Goal: Transaction & Acquisition: Purchase product/service

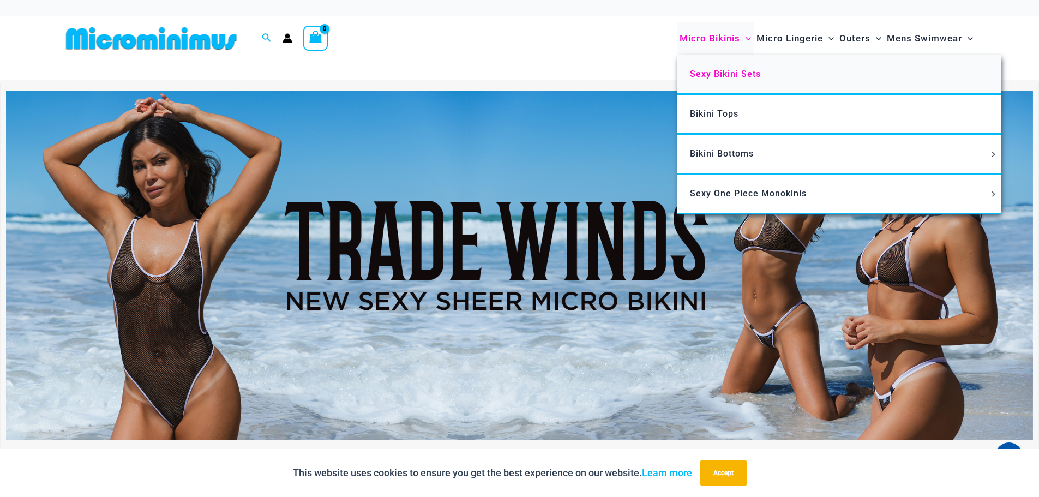
click at [697, 71] on span "Sexy Bikini Sets" at bounding box center [725, 74] width 71 height 10
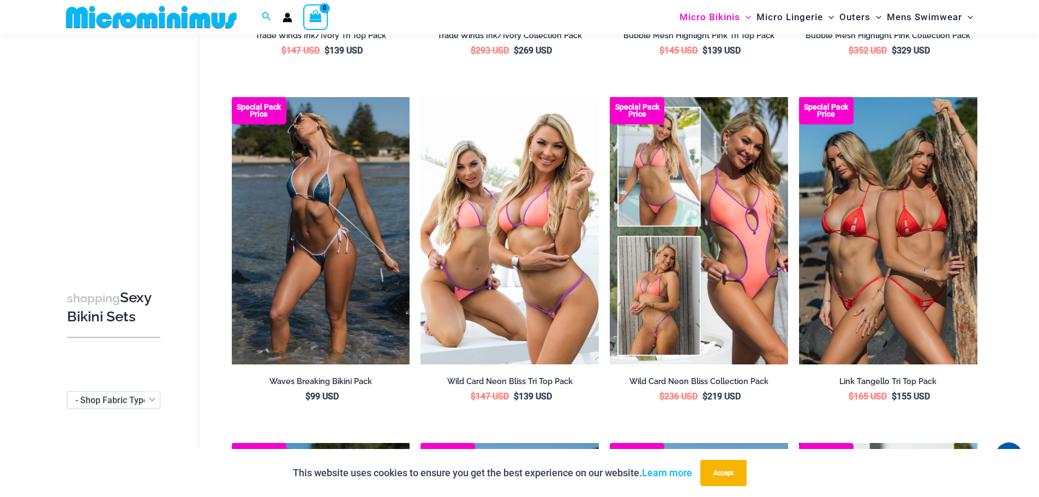
scroll to position [208, 0]
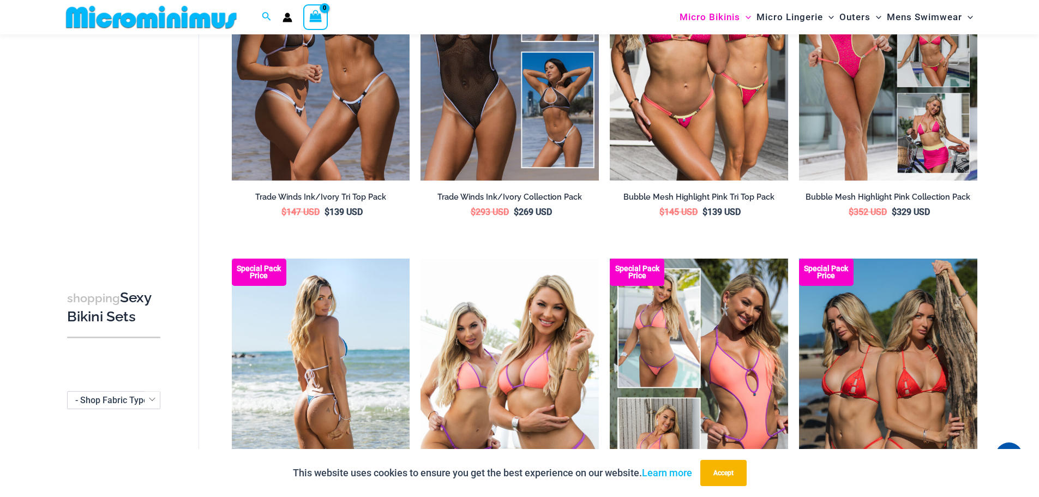
click at [331, 345] on img at bounding box center [321, 391] width 178 height 267
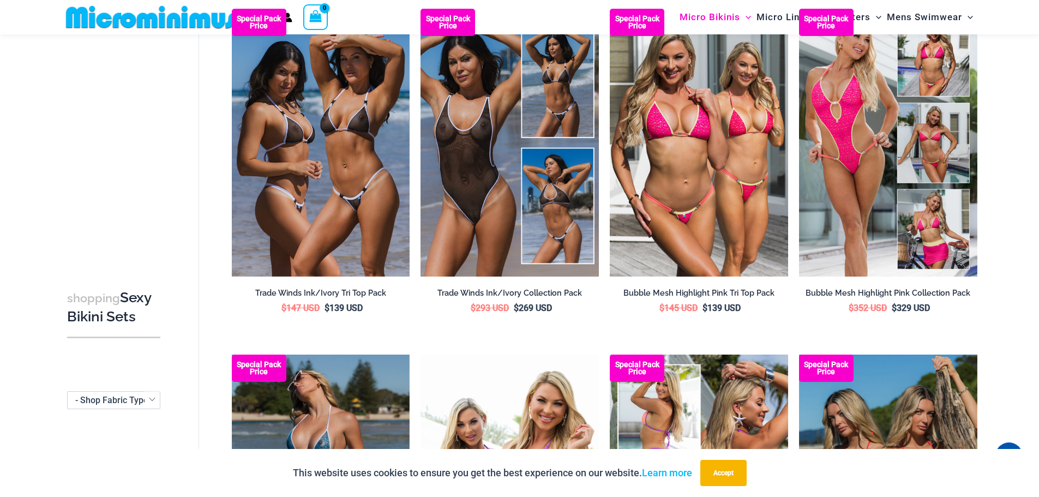
scroll to position [0, 0]
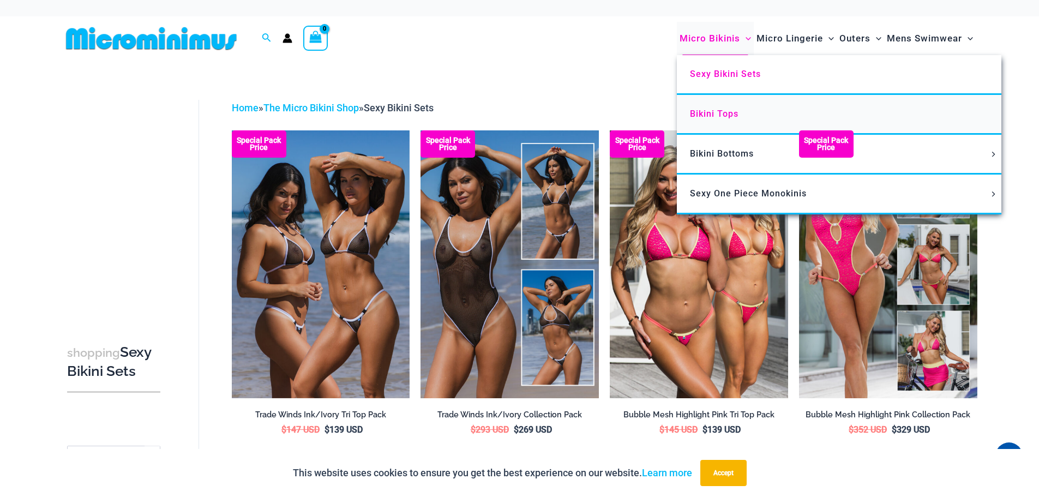
click at [707, 115] on span "Bikini Tops" at bounding box center [714, 114] width 49 height 10
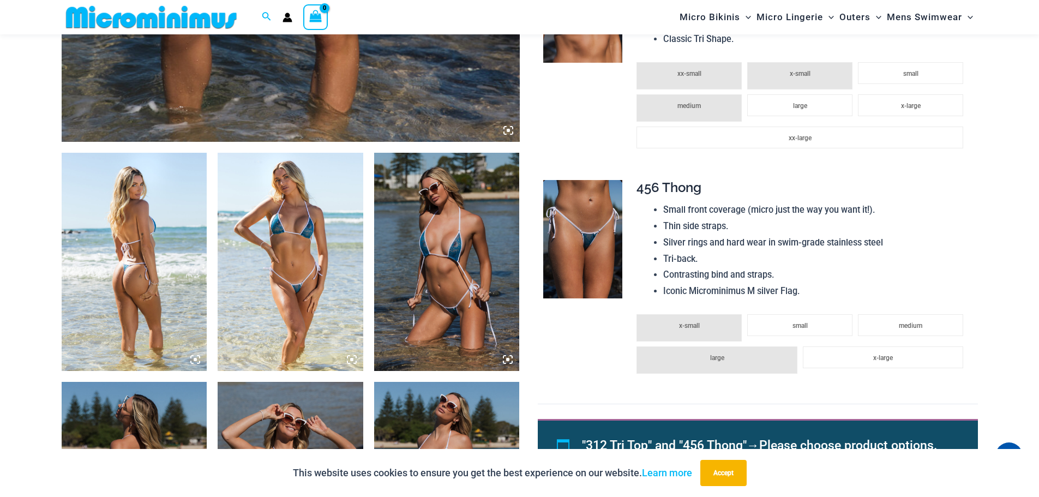
scroll to position [935, 0]
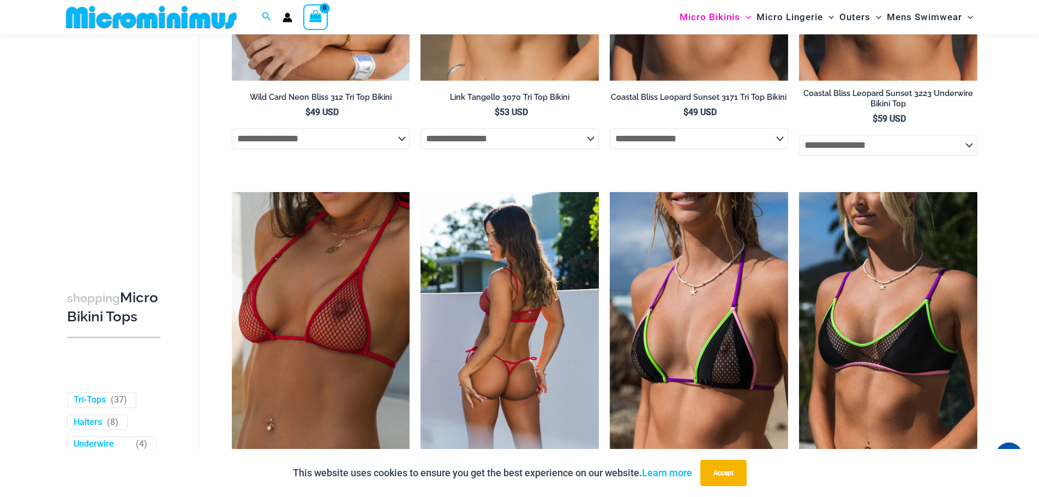
scroll to position [936, 0]
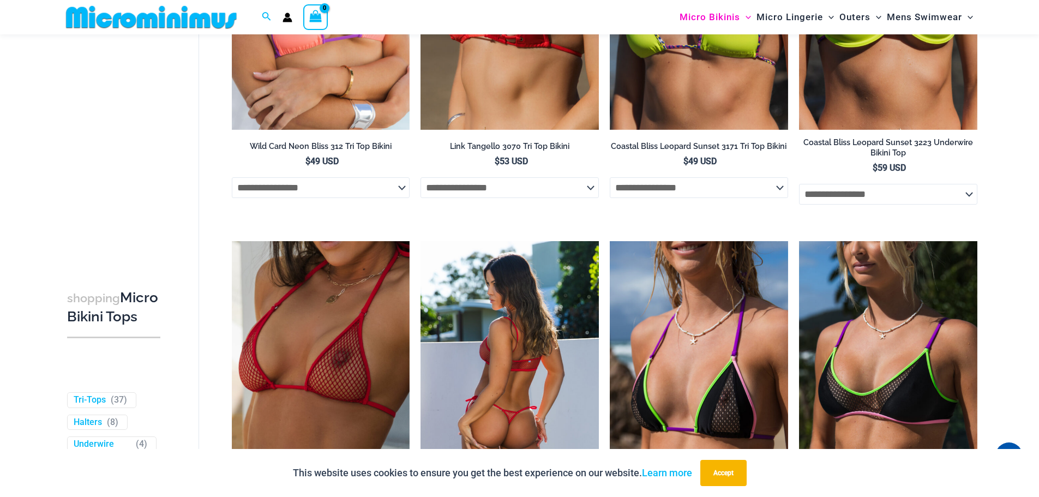
click at [488, 328] on img at bounding box center [509, 374] width 178 height 267
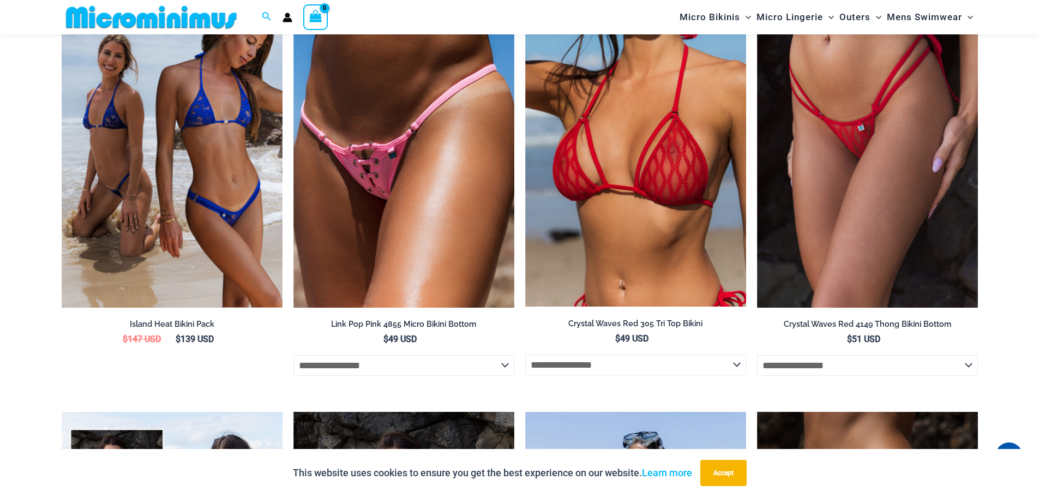
scroll to position [2680, 0]
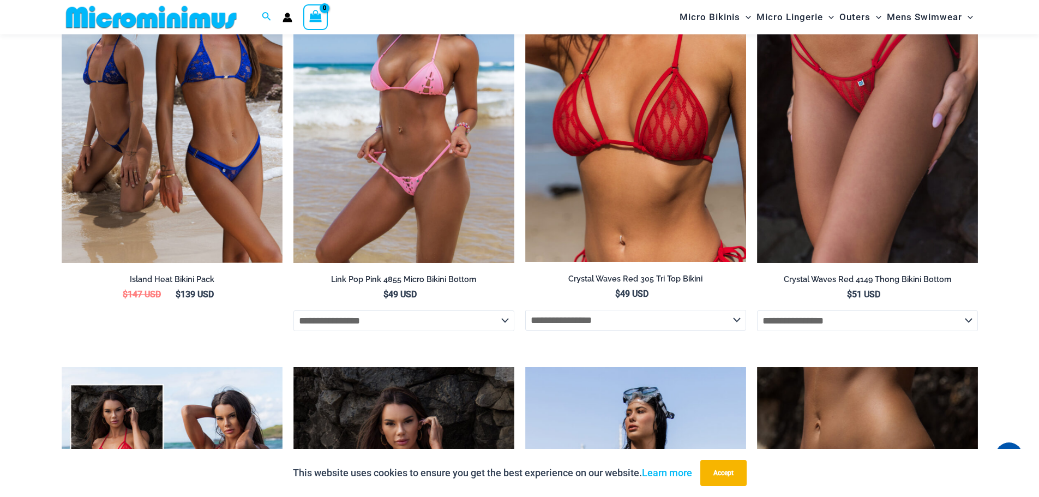
click at [413, 118] on img at bounding box center [403, 97] width 221 height 332
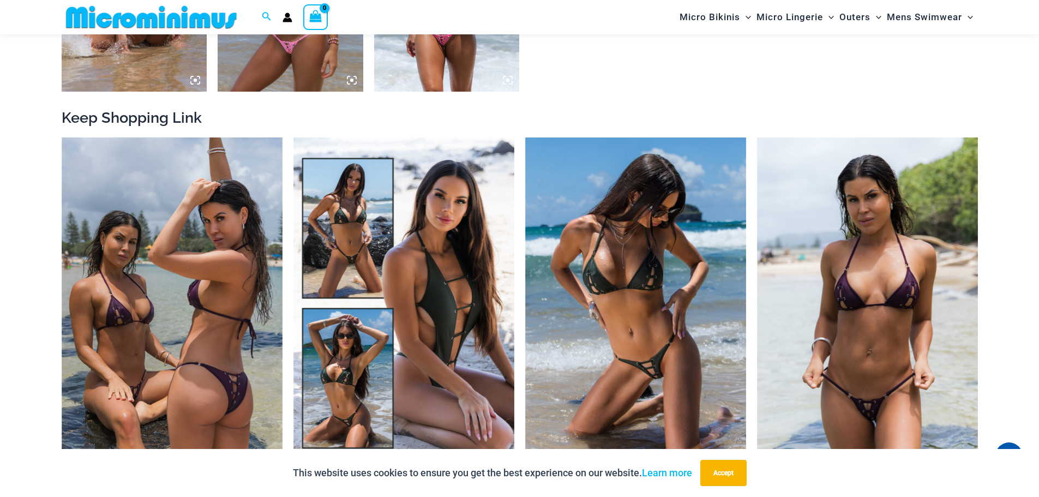
scroll to position [1444, 0]
